Goal: Information Seeking & Learning: Check status

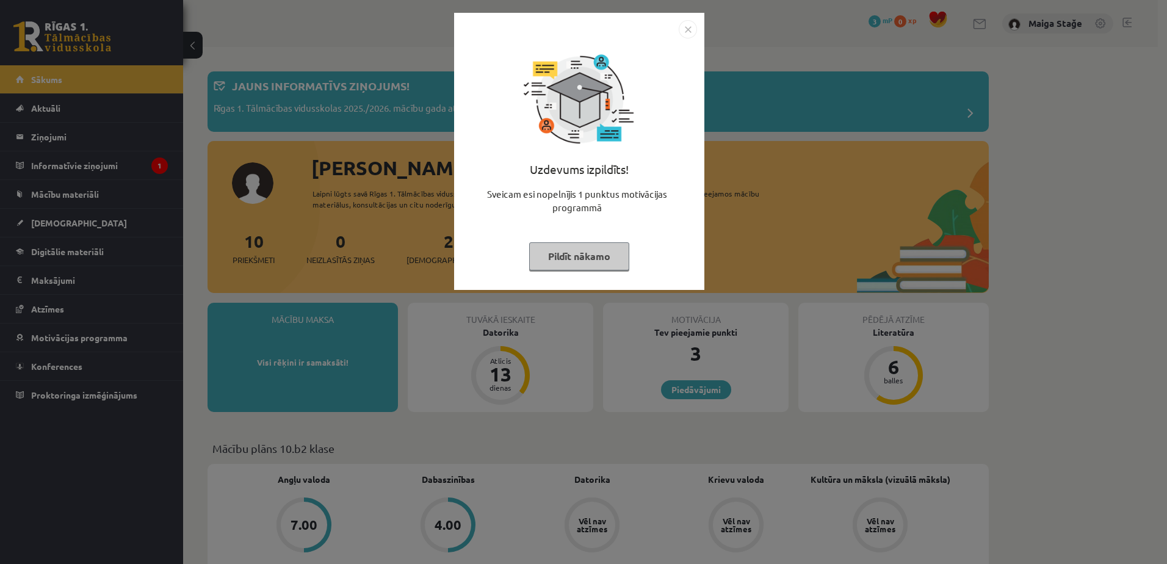
click at [552, 245] on button "Pildīt nākamo" at bounding box center [579, 256] width 100 height 28
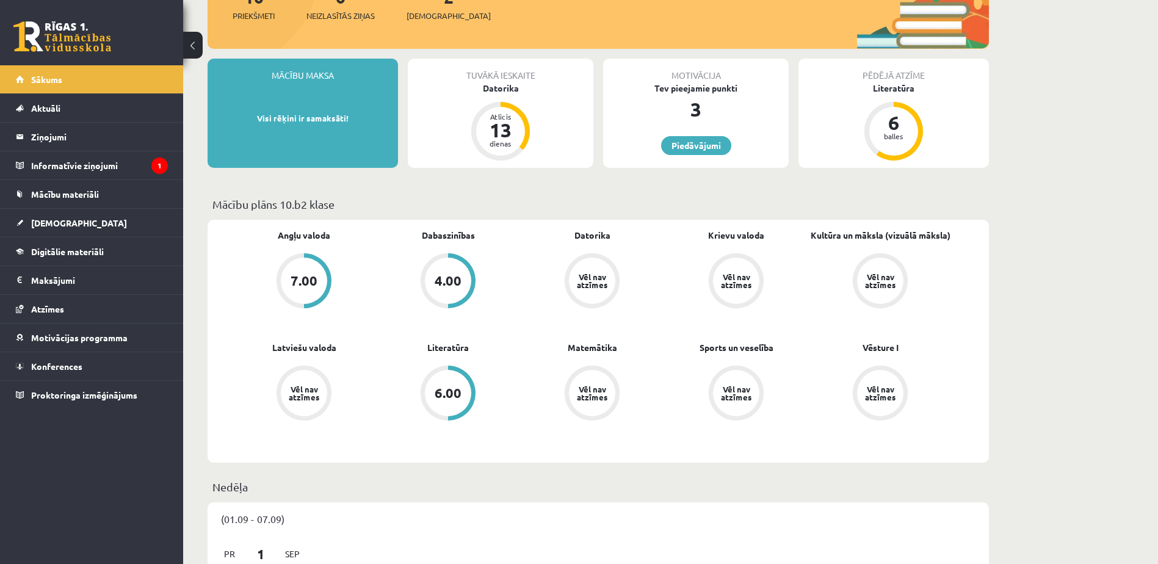
scroll to position [305, 0]
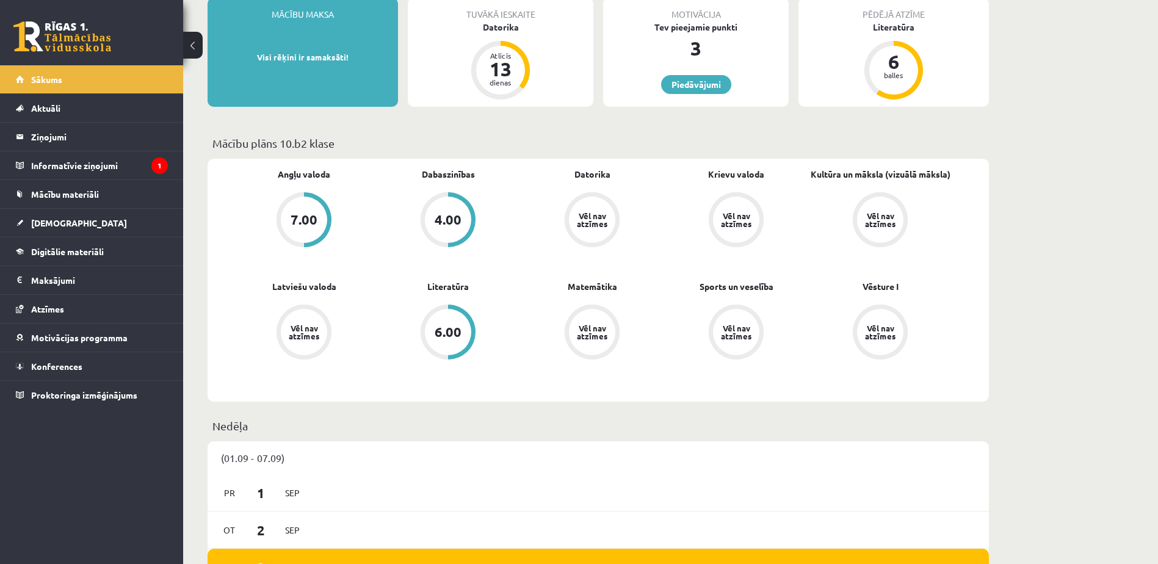
drag, startPoint x: 421, startPoint y: 323, endPoint x: 435, endPoint y: 319, distance: 13.9
click at [422, 323] on link "6.00" at bounding box center [448, 333] width 144 height 57
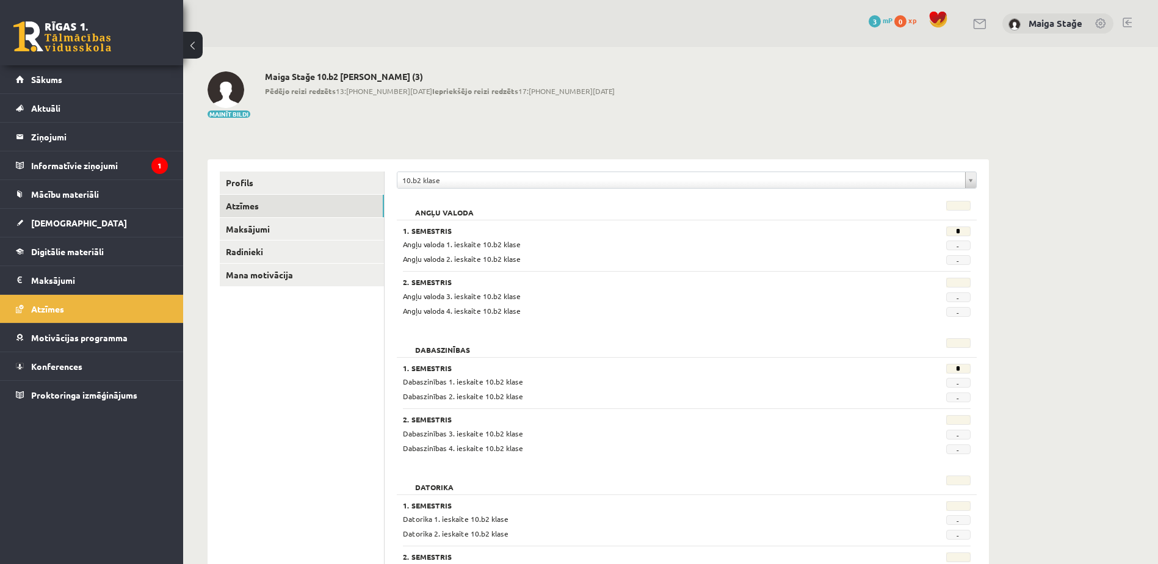
click at [419, 243] on span "Angļu valoda 1. ieskaite 10.b2 klase" at bounding box center [462, 244] width 118 height 10
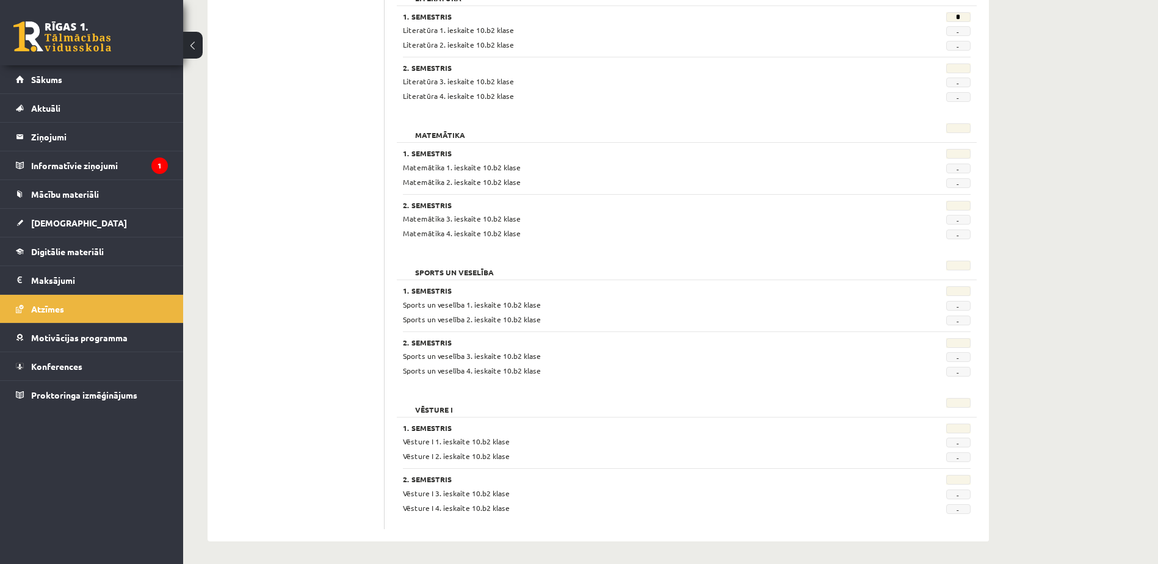
scroll to position [1039, 0]
click at [958, 433] on div at bounding box center [931, 428] width 98 height 12
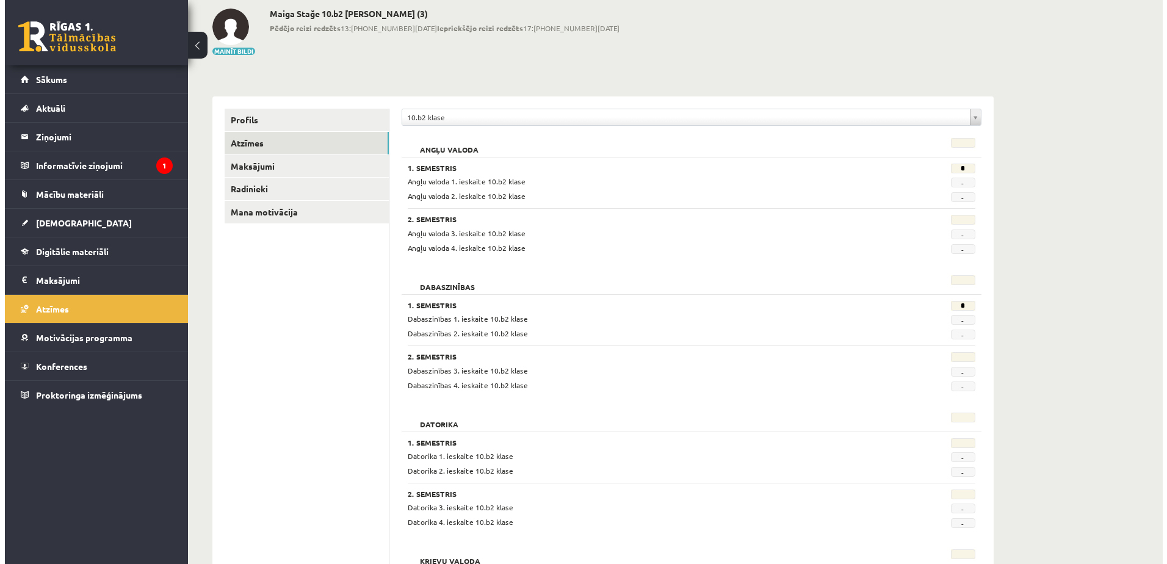
scroll to position [0, 0]
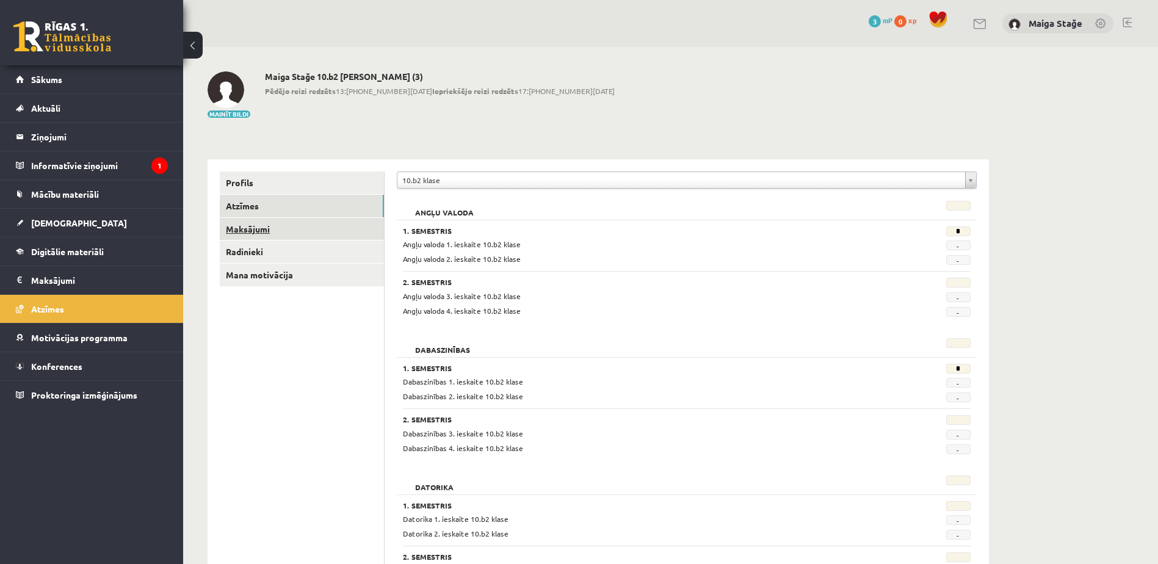
click at [256, 219] on link "Maksājumi" at bounding box center [302, 229] width 164 height 23
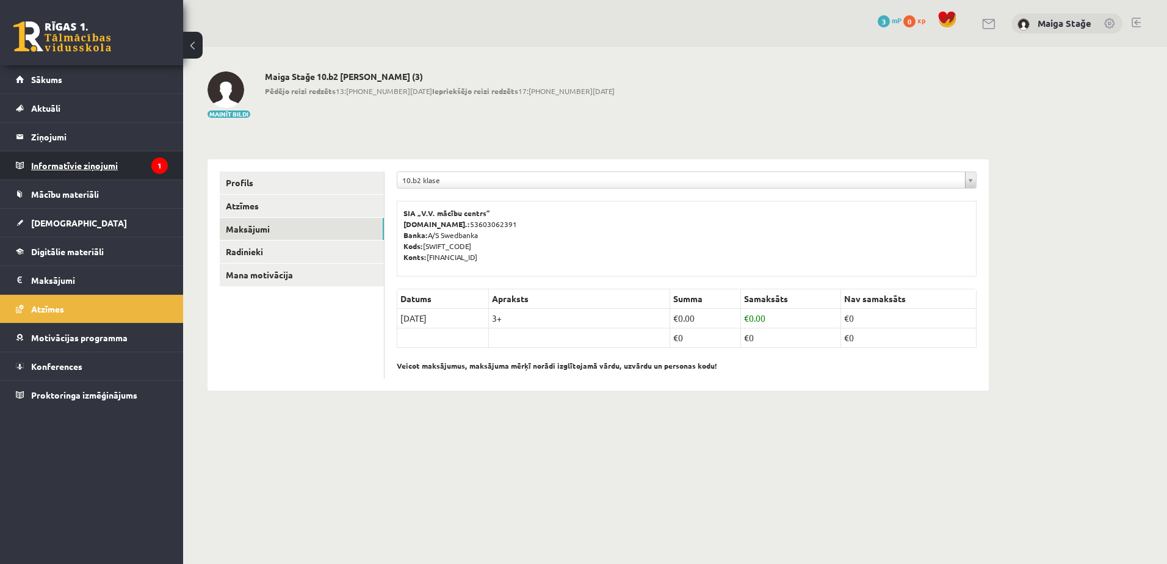
click at [76, 172] on legend "Informatīvie ziņojumi 1" at bounding box center [99, 165] width 137 height 28
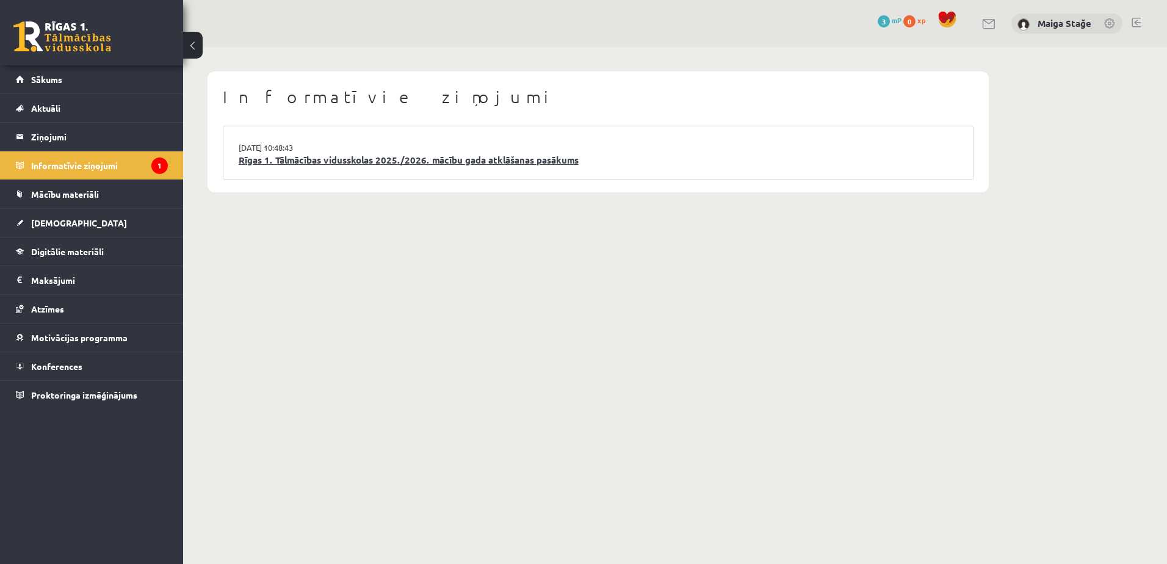
click at [354, 157] on link "Rīgas 1. Tālmācības vidusskolas 2025./2026. mācību gada atklāšanas pasākums" at bounding box center [598, 160] width 719 height 14
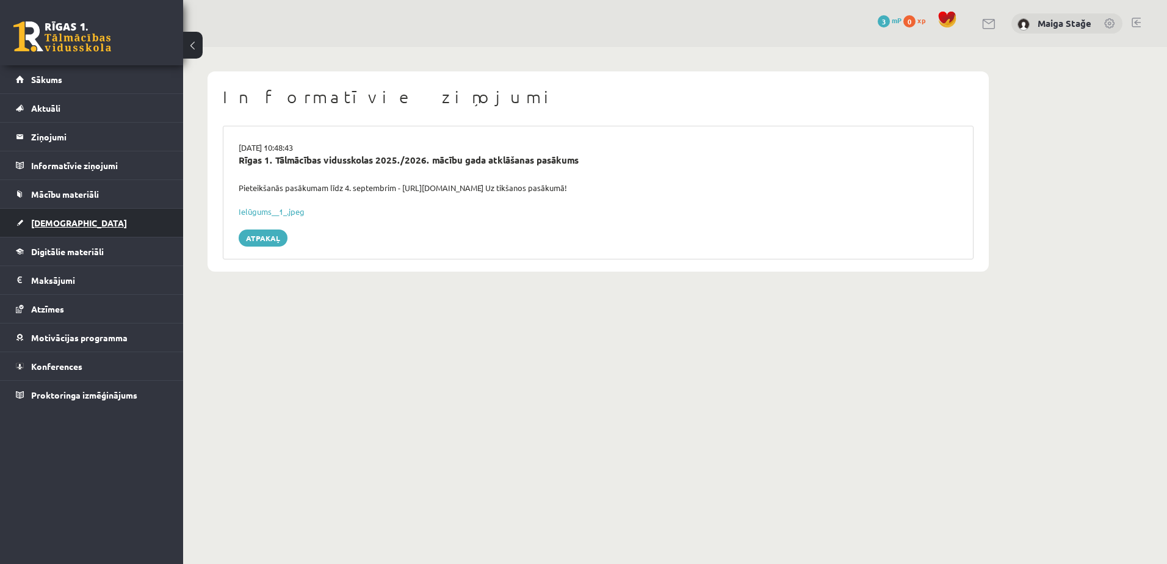
click at [91, 226] on link "[DEMOGRAPHIC_DATA]" at bounding box center [92, 223] width 152 height 28
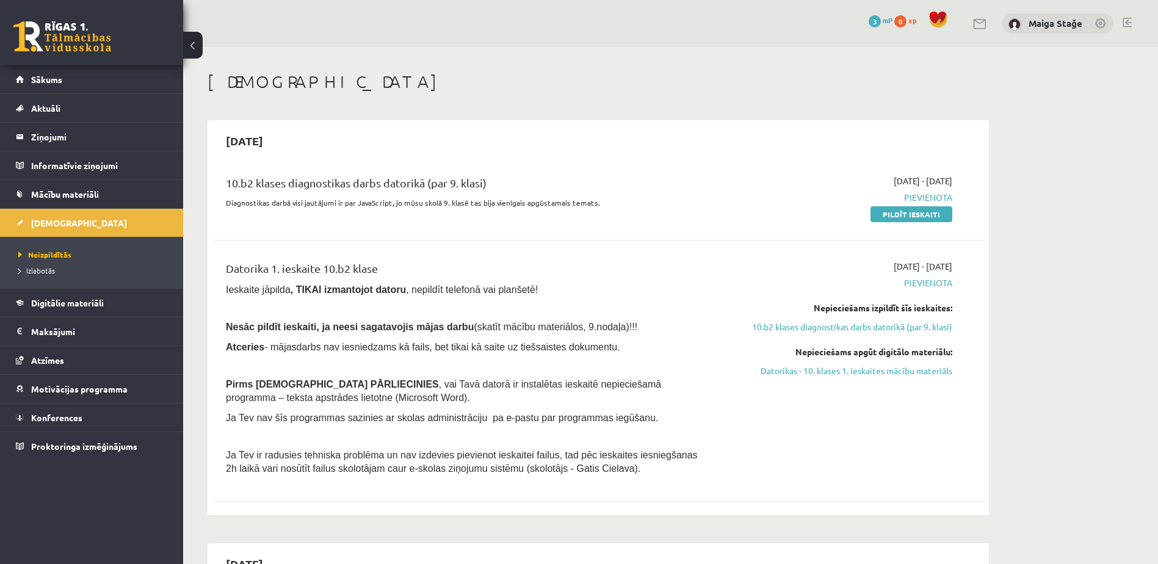
scroll to position [305, 0]
